Goal: Communication & Community: Answer question/provide support

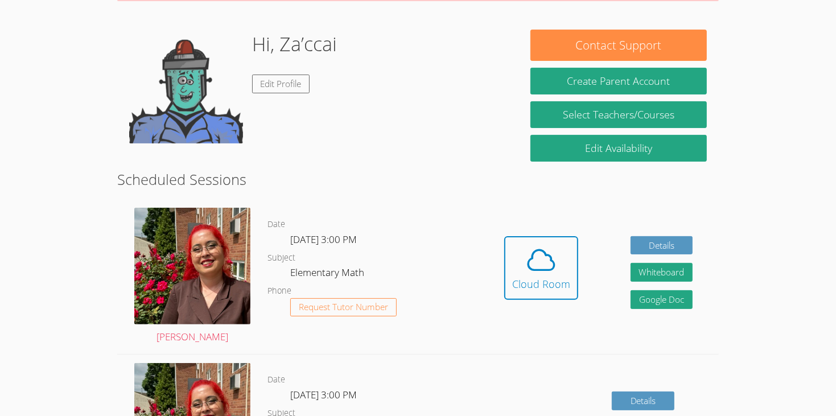
scroll to position [153, 0]
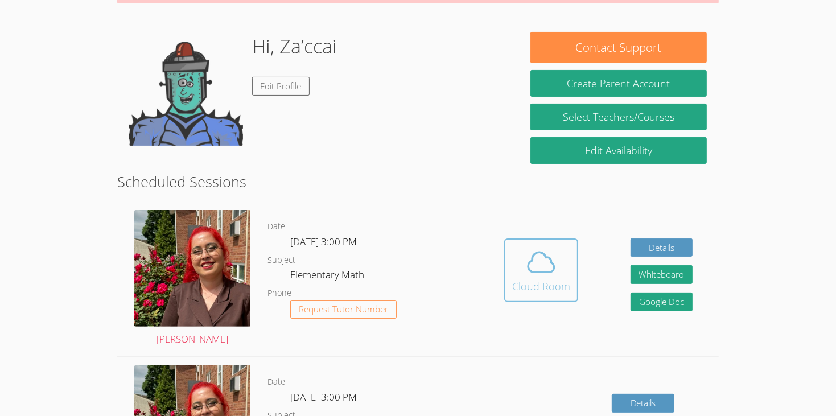
click at [537, 281] on button "Cloud Room" at bounding box center [541, 271] width 74 height 64
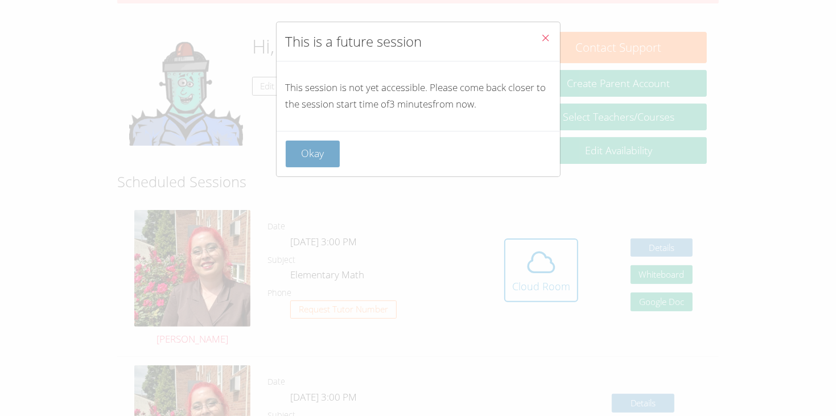
click at [313, 159] on button "Okay" at bounding box center [313, 154] width 55 height 27
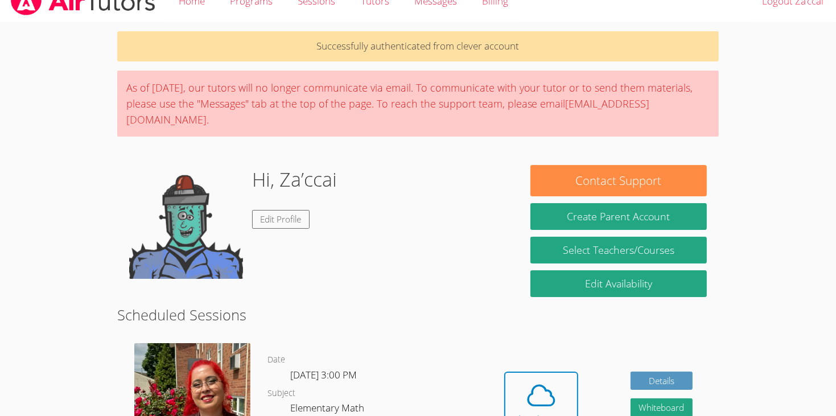
scroll to position [0, 0]
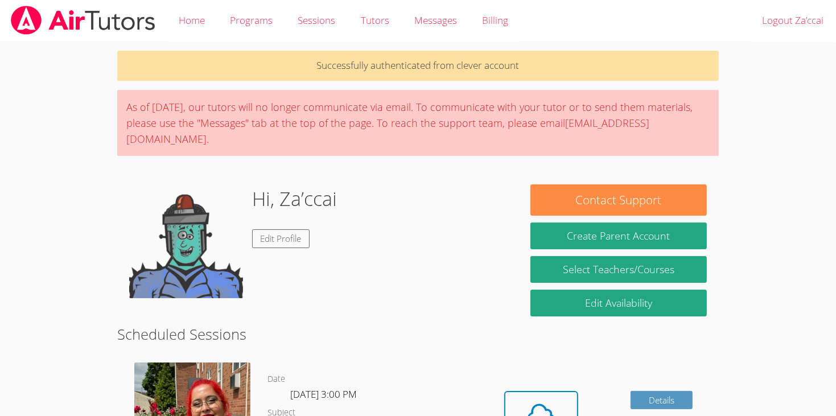
click at [309, 210] on div "Hi, Za’ccai Edit Profile" at bounding box center [294, 241] width 85 height 114
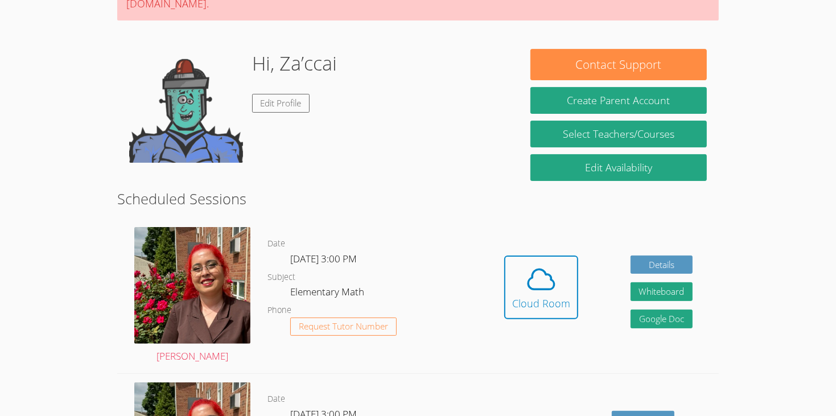
scroll to position [184, 0]
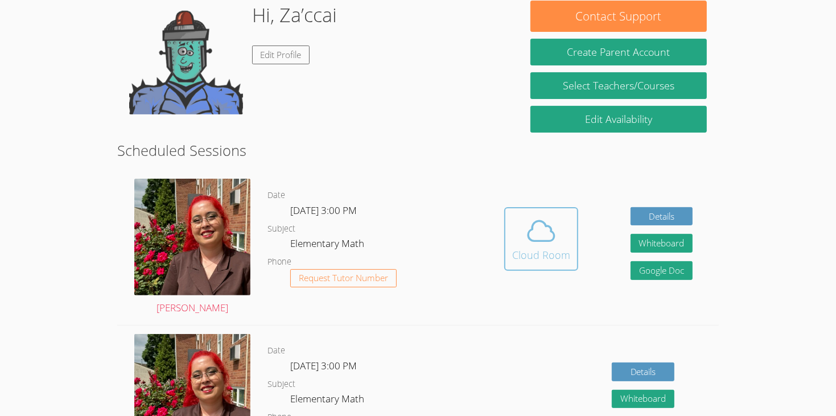
click at [542, 215] on icon at bounding box center [542, 231] width 32 height 32
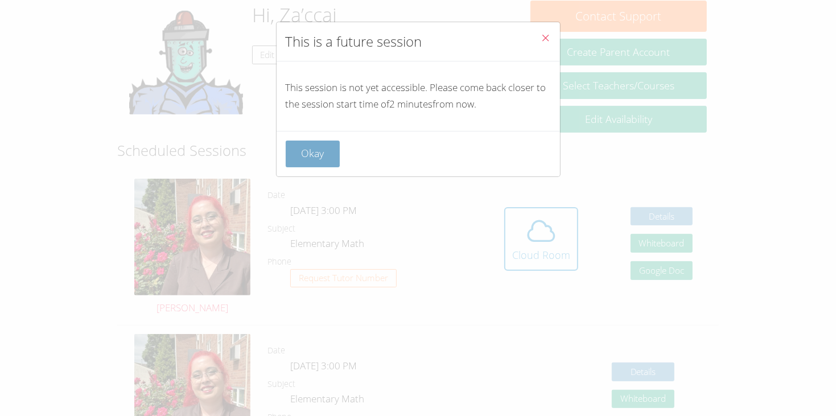
click at [313, 150] on button "Okay" at bounding box center [313, 154] width 55 height 27
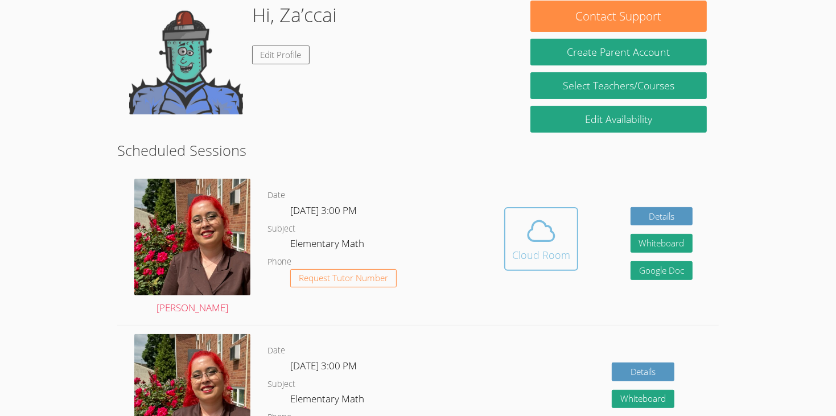
click at [552, 219] on icon at bounding box center [542, 231] width 32 height 32
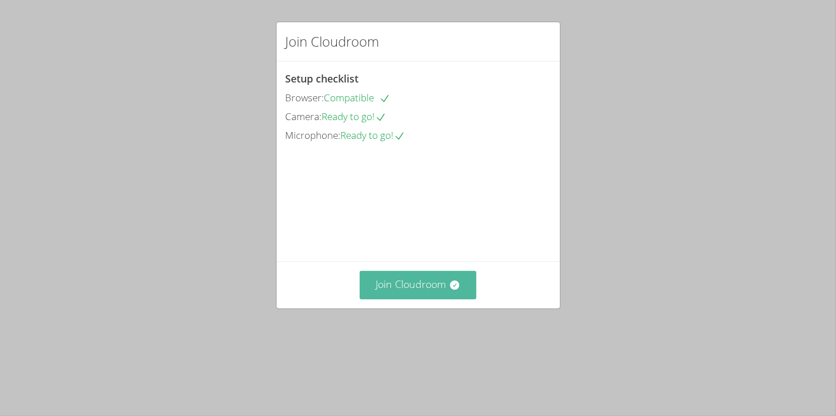
click at [414, 299] on button "Join Cloudroom" at bounding box center [418, 285] width 117 height 28
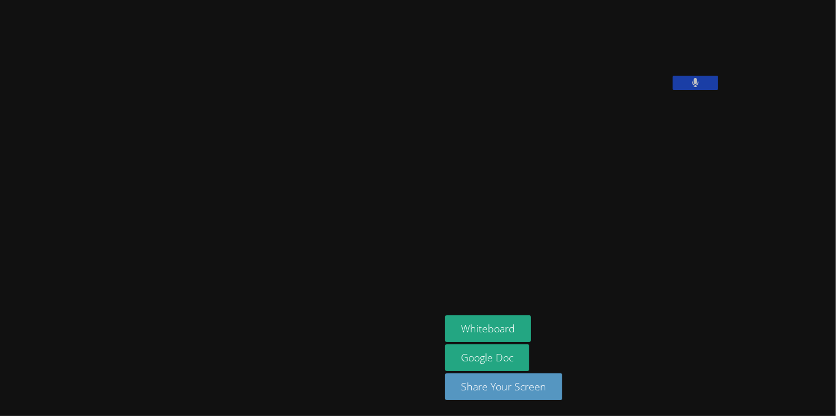
click at [673, 90] on button at bounding box center [696, 83] width 46 height 14
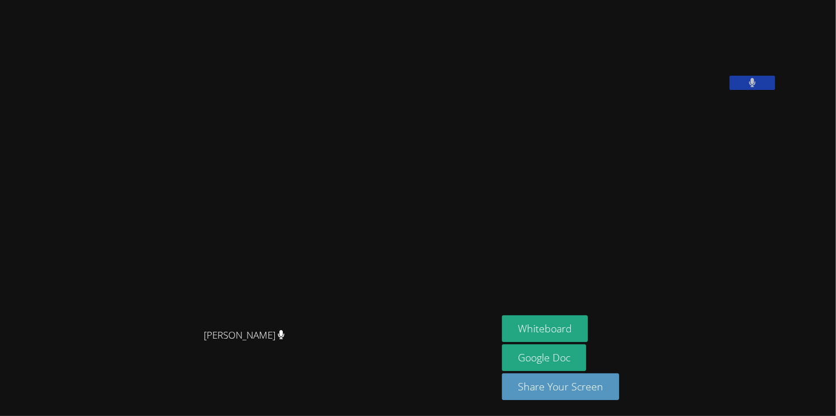
click at [565, 90] on video at bounding box center [587, 47] width 171 height 85
click at [285, 340] on icon at bounding box center [281, 335] width 7 height 10
click at [285, 344] on span "Hafsa Rodriguez" at bounding box center [244, 335] width 81 height 17
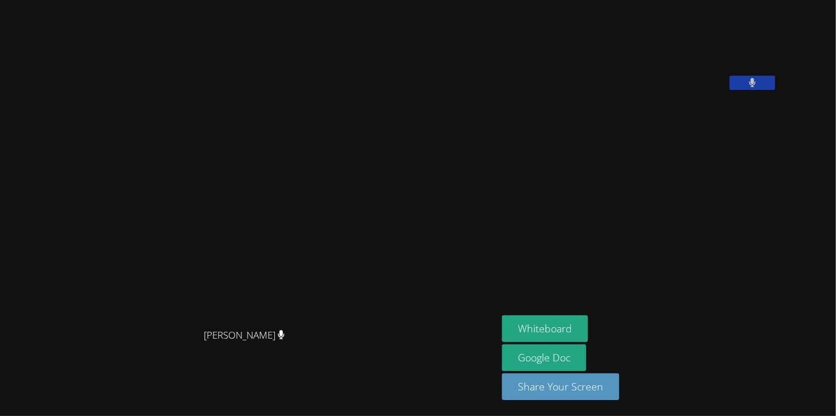
click at [285, 340] on icon at bounding box center [281, 335] width 7 height 10
click at [285, 344] on span "Hafsa Rodriguez" at bounding box center [244, 335] width 81 height 17
click at [273, 344] on span "Hafsa Rodriguez" at bounding box center [244, 335] width 81 height 17
click at [673, 90] on video at bounding box center [587, 47] width 171 height 85
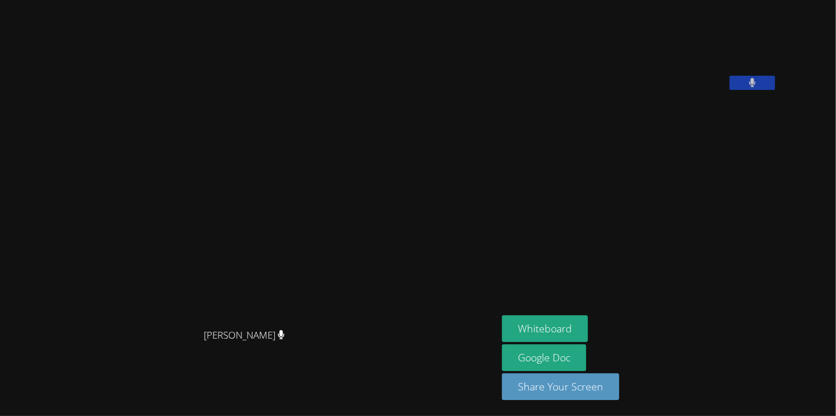
click at [757, 88] on icon at bounding box center [752, 83] width 7 height 10
click at [758, 88] on icon at bounding box center [752, 83] width 12 height 10
click at [334, 309] on video at bounding box center [248, 185] width 171 height 275
click at [428, 394] on div "Hafsa Rodriguez Hafsa Rodriguez" at bounding box center [249, 208] width 489 height 407
click at [285, 340] on icon at bounding box center [281, 335] width 7 height 10
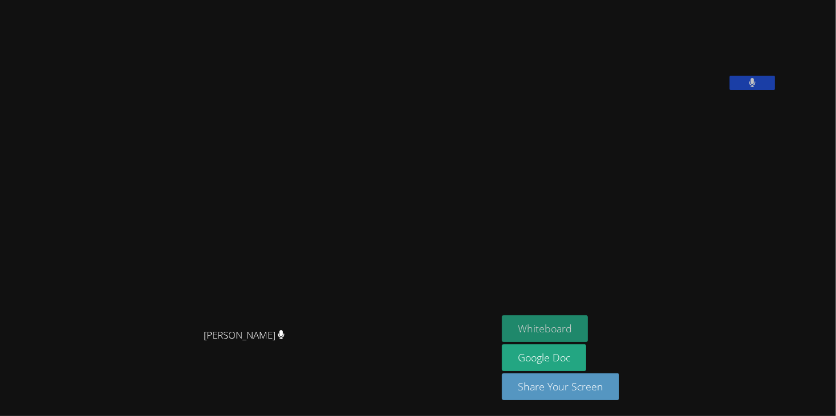
click at [571, 336] on button "Whiteboard" at bounding box center [545, 328] width 86 height 27
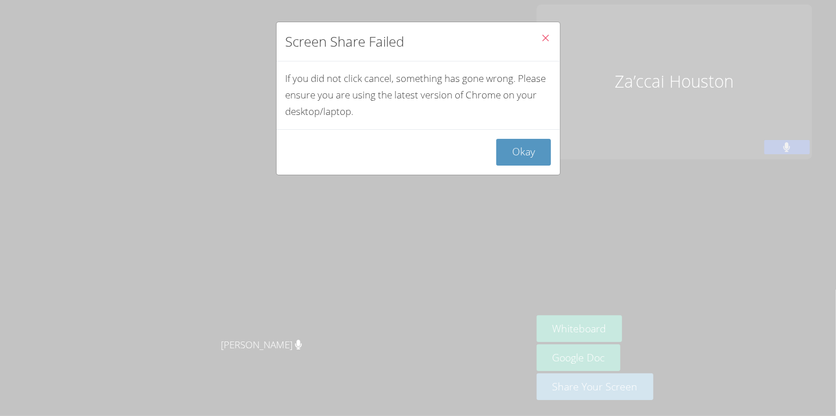
click at [545, 41] on icon "Close" at bounding box center [546, 38] width 10 height 10
click at [543, 37] on icon "Close" at bounding box center [546, 38] width 10 height 10
click at [544, 38] on icon "Close" at bounding box center [546, 38] width 10 height 10
click at [537, 153] on button "Okay" at bounding box center [523, 152] width 55 height 27
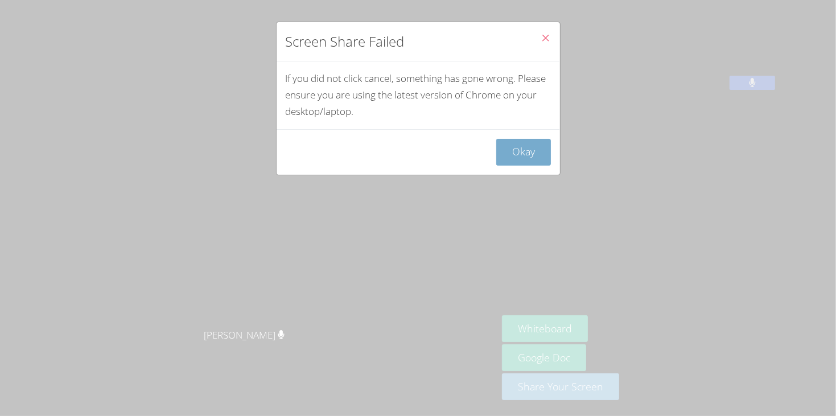
click at [510, 163] on button "Okay" at bounding box center [523, 152] width 55 height 27
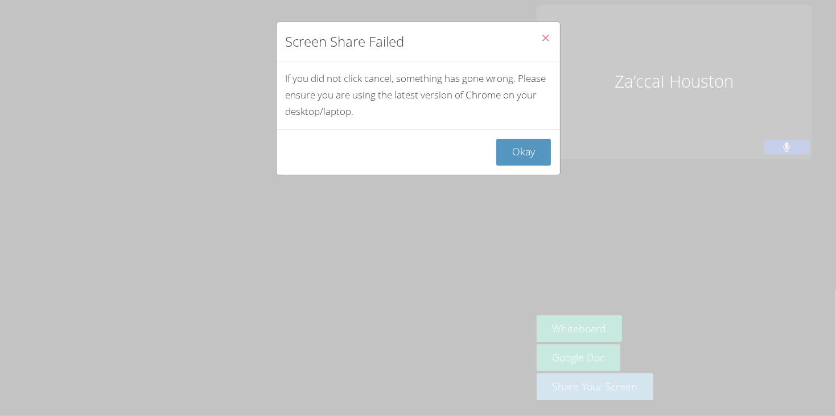
click at [514, 288] on div "Screen Share Failed If you did not click cancel, something has gone wrong. Plea…" at bounding box center [418, 208] width 836 height 416
click at [547, 39] on icon "Close" at bounding box center [546, 38] width 10 height 10
click at [545, 38] on icon "Close" at bounding box center [546, 38] width 10 height 10
click at [545, 39] on icon "Close" at bounding box center [546, 38] width 10 height 10
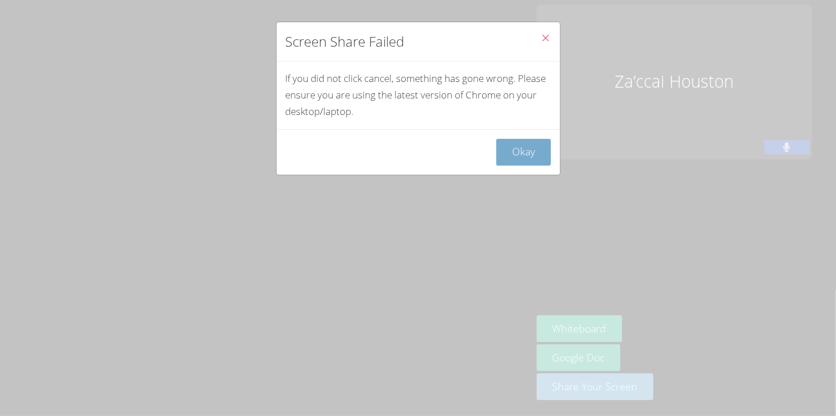
click at [520, 150] on button "Okay" at bounding box center [523, 152] width 55 height 27
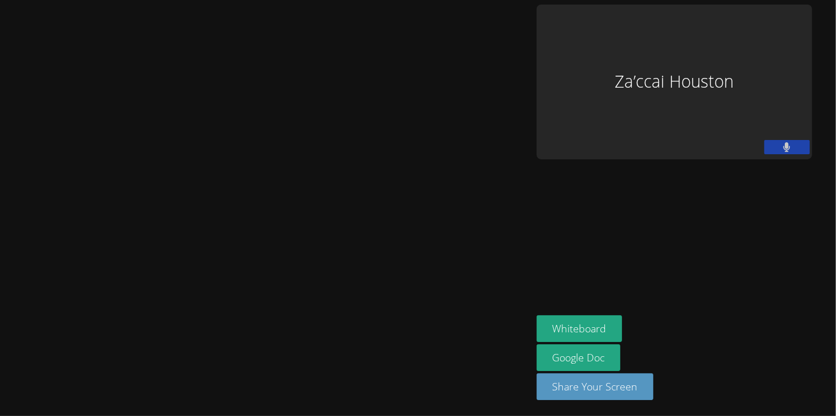
click at [483, 138] on video at bounding box center [266, 185] width 523 height 294
click at [482, 138] on video at bounding box center [266, 185] width 523 height 294
click at [518, 333] on video at bounding box center [266, 185] width 523 height 294
click at [528, 182] on video at bounding box center [266, 185] width 523 height 294
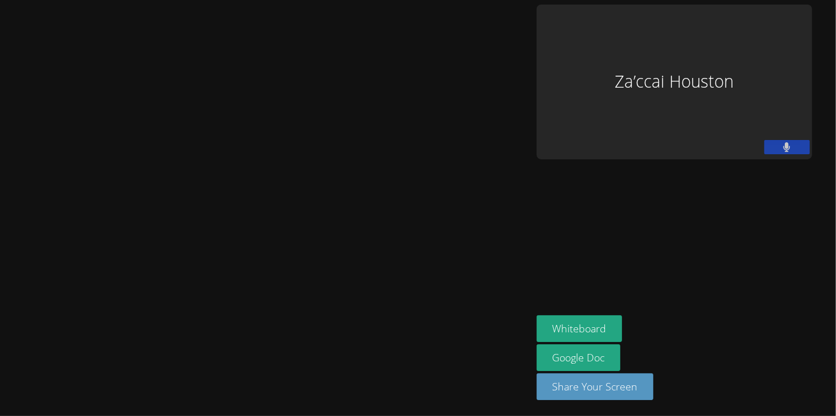
click at [798, 276] on aside "Za’ccai Houston Whiteboard Google Doc Share Your Screen" at bounding box center [674, 208] width 285 height 416
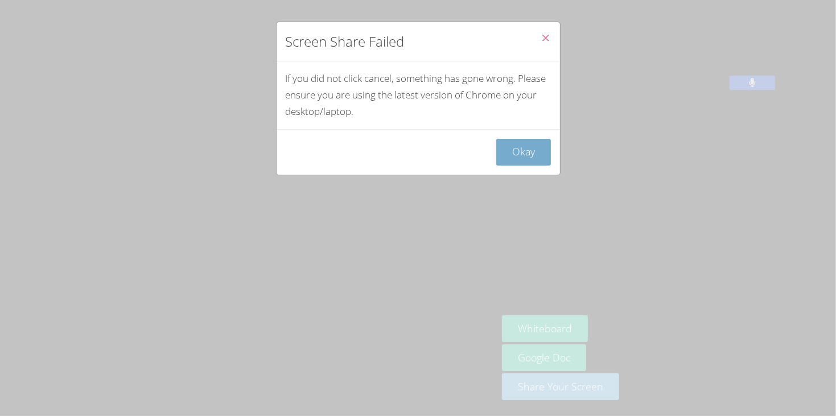
click at [535, 156] on button "Okay" at bounding box center [523, 152] width 55 height 27
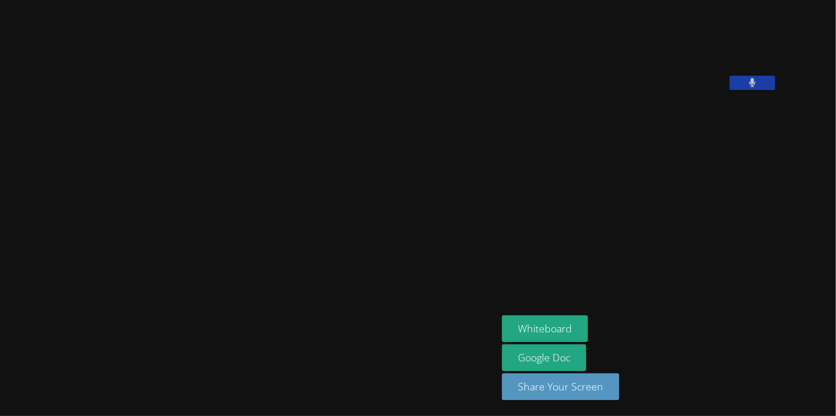
click at [493, 155] on video at bounding box center [249, 185] width 489 height 275
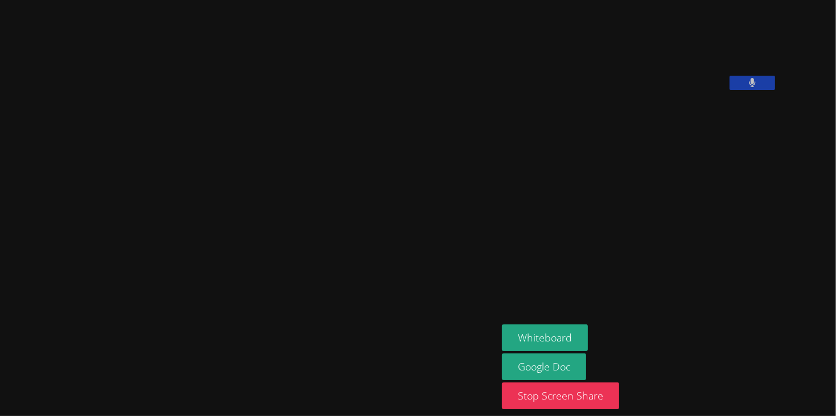
click at [169, 342] on div at bounding box center [249, 346] width 489 height 46
click at [493, 23] on div "Hafsa Rodriguez" at bounding box center [249, 208] width 489 height 407
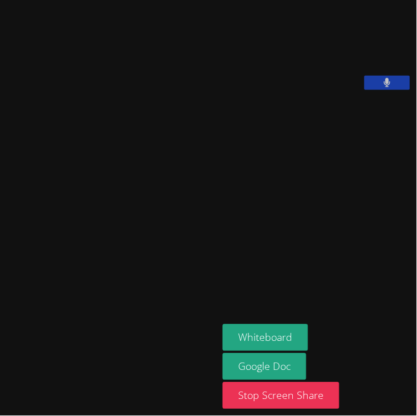
click at [152, 217] on video at bounding box center [108, 184] width 171 height 117
click at [130, 191] on video at bounding box center [108, 184] width 171 height 117
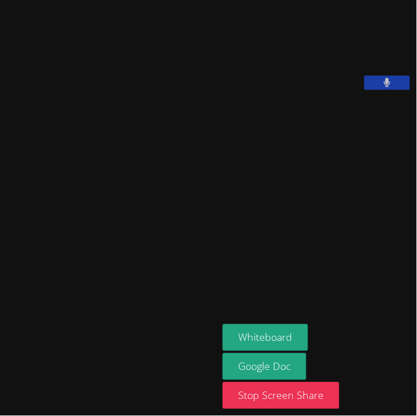
click at [130, 191] on video at bounding box center [108, 184] width 171 height 117
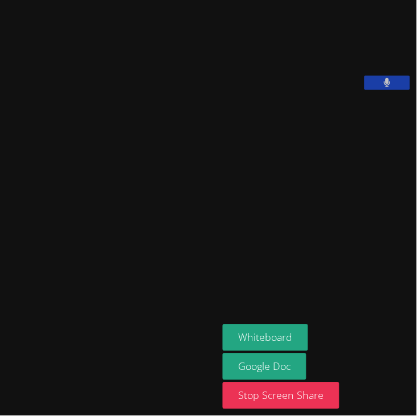
click at [130, 191] on video at bounding box center [108, 184] width 171 height 117
click at [79, 188] on video at bounding box center [108, 184] width 171 height 117
click at [121, 199] on video at bounding box center [108, 184] width 171 height 117
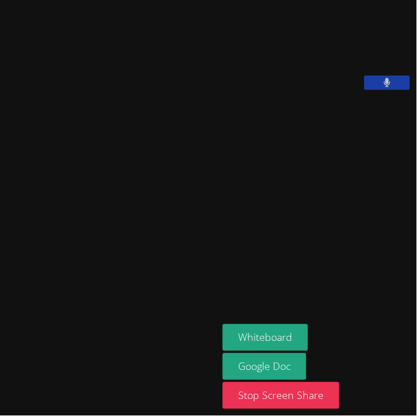
click at [118, 201] on video at bounding box center [108, 184] width 171 height 117
click at [96, 202] on video at bounding box center [108, 184] width 171 height 117
click at [177, 137] on video at bounding box center [108, 184] width 171 height 117
click at [134, 198] on video at bounding box center [108, 184] width 171 height 117
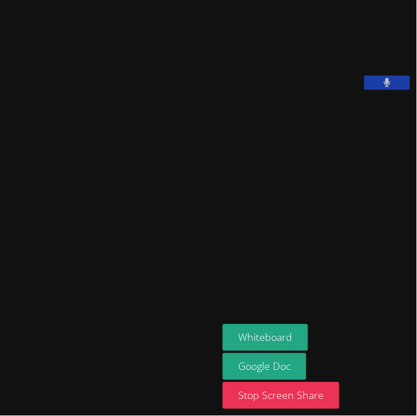
click at [237, 50] on video at bounding box center [308, 47] width 171 height 85
click at [244, 82] on video at bounding box center [308, 47] width 171 height 85
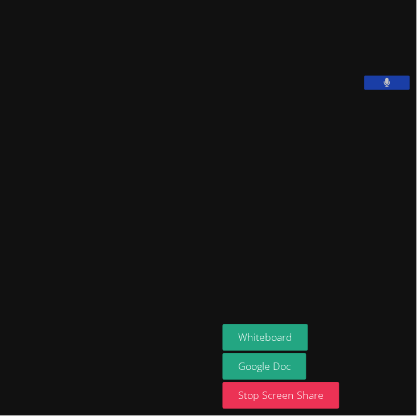
click at [244, 82] on video at bounding box center [308, 47] width 171 height 85
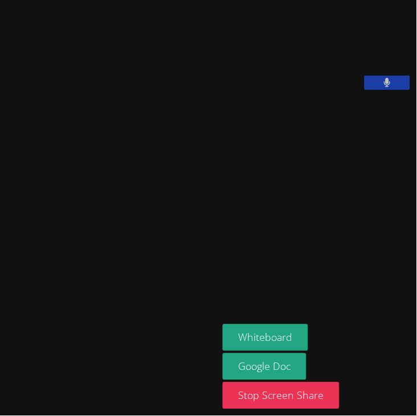
click at [223, 73] on video at bounding box center [308, 47] width 171 height 85
click at [182, 71] on div "Hafsa Rodriguez" at bounding box center [109, 208] width 209 height 407
click at [223, 80] on video at bounding box center [308, 47] width 171 height 85
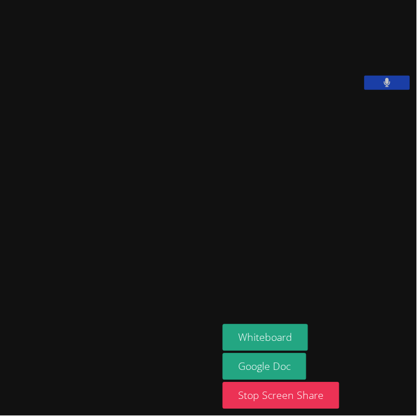
click at [223, 79] on video at bounding box center [308, 47] width 171 height 85
drag, startPoint x: 216, startPoint y: 79, endPoint x: 233, endPoint y: 85, distance: 18.9
click at [233, 85] on video at bounding box center [308, 47] width 171 height 85
click at [142, 175] on video at bounding box center [108, 184] width 171 height 117
click at [89, 184] on video at bounding box center [108, 184] width 171 height 117
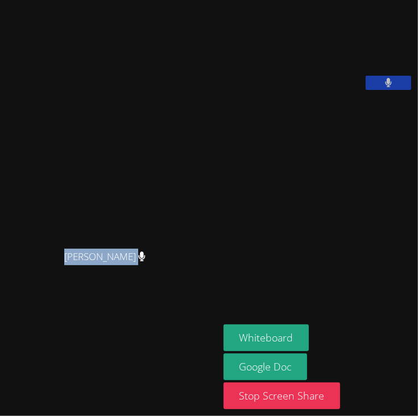
drag, startPoint x: 2, startPoint y: 300, endPoint x: -11, endPoint y: 282, distance: 22.4
click at [0, 282] on html "Hafsa Rodriguez Hafsa Rodriguez Za’ccai Houston Whiteboard Google Doc Stop Scre…" at bounding box center [209, 208] width 418 height 416
drag, startPoint x: 53, startPoint y: 298, endPoint x: 6, endPoint y: 285, distance: 48.5
click at [6, 285] on div "Hafsa Rodriguez Hafsa Rodriguez" at bounding box center [110, 208] width 210 height 407
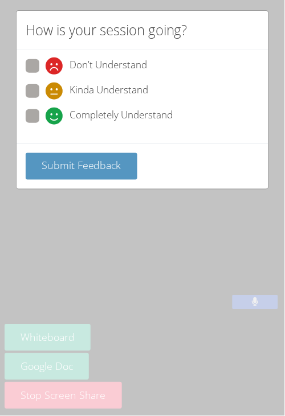
click at [46, 125] on span at bounding box center [46, 125] width 0 height 0
click at [46, 118] on input "Completely Understand" at bounding box center [51, 114] width 10 height 10
radio input "true"
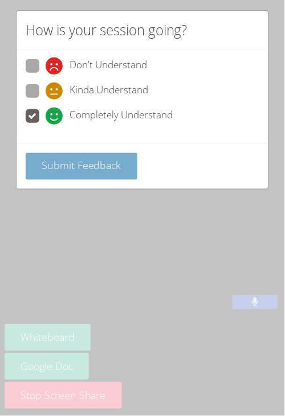
click at [42, 167] on span "Submit Feedback" at bounding box center [82, 166] width 80 height 14
